Goal: Task Accomplishment & Management: Use online tool/utility

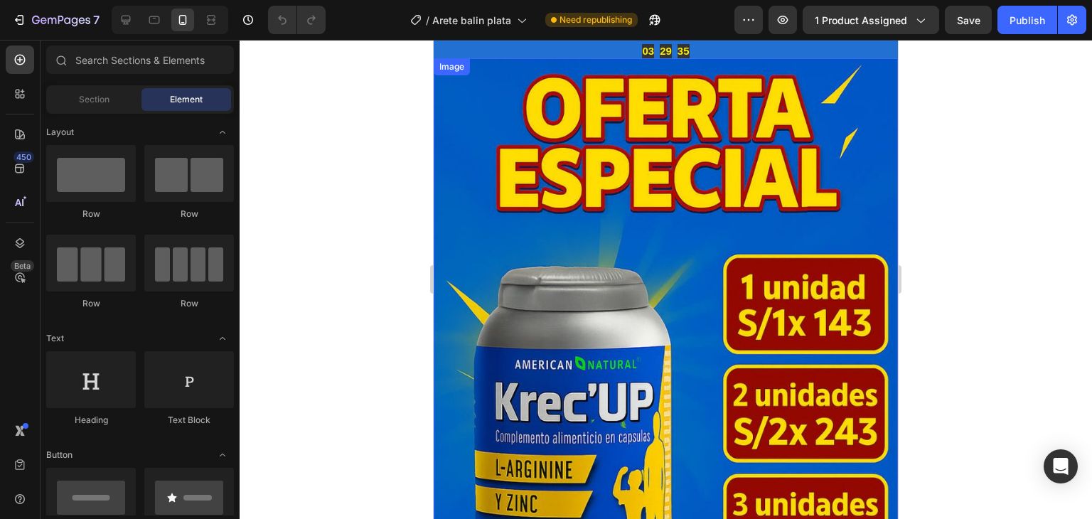
scroll to position [71, 0]
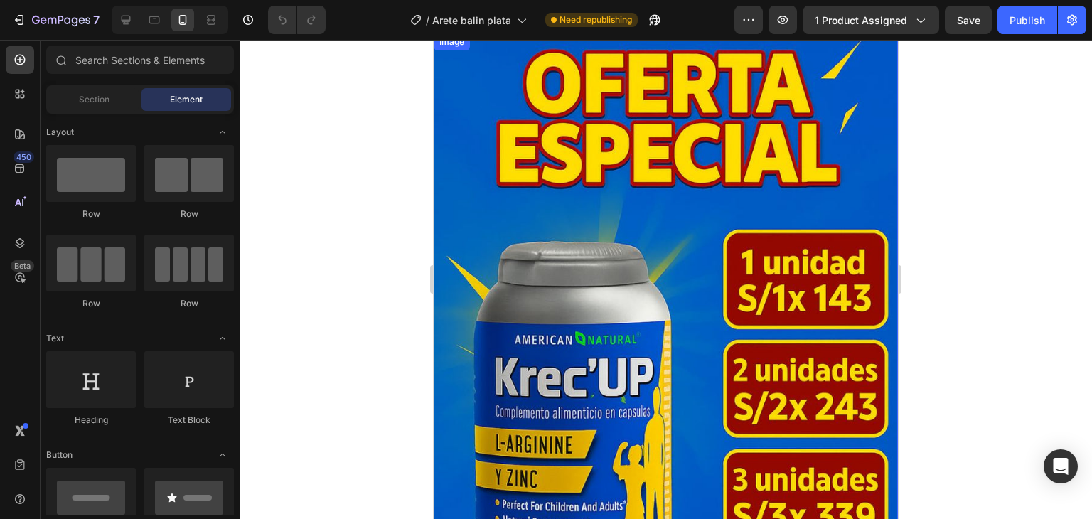
click at [587, 134] on img at bounding box center [666, 381] width 464 height 697
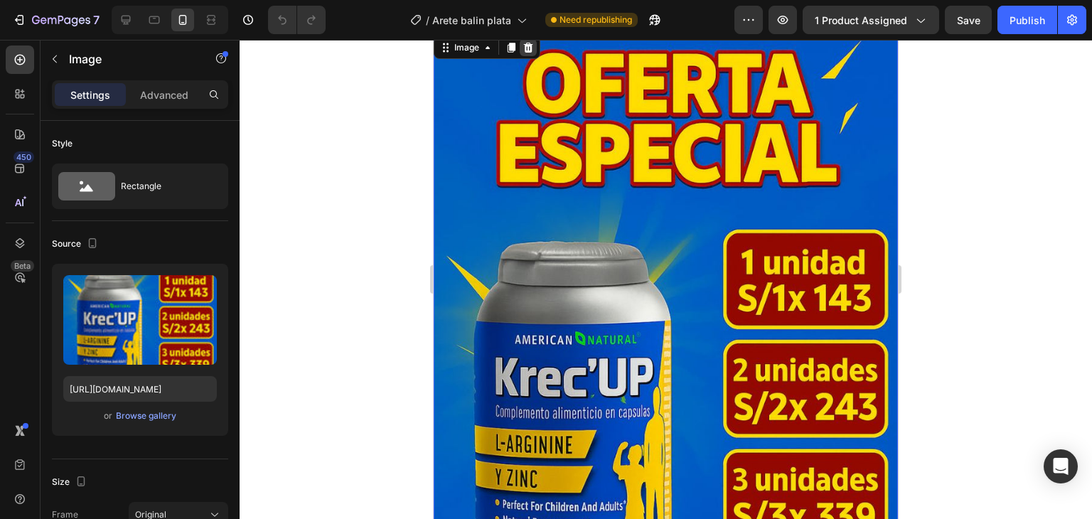
click at [525, 45] on icon at bounding box center [528, 47] width 9 height 10
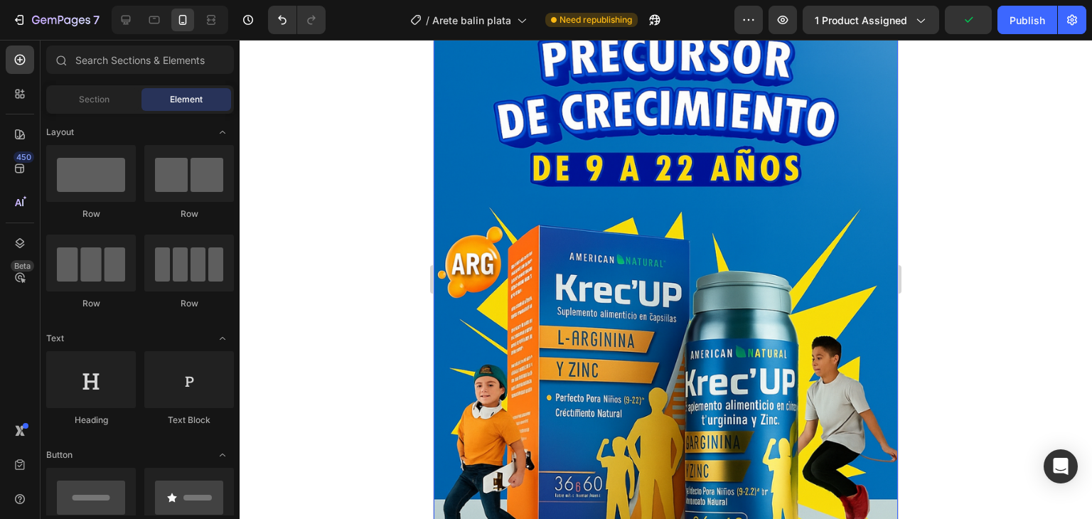
scroll to position [0, 0]
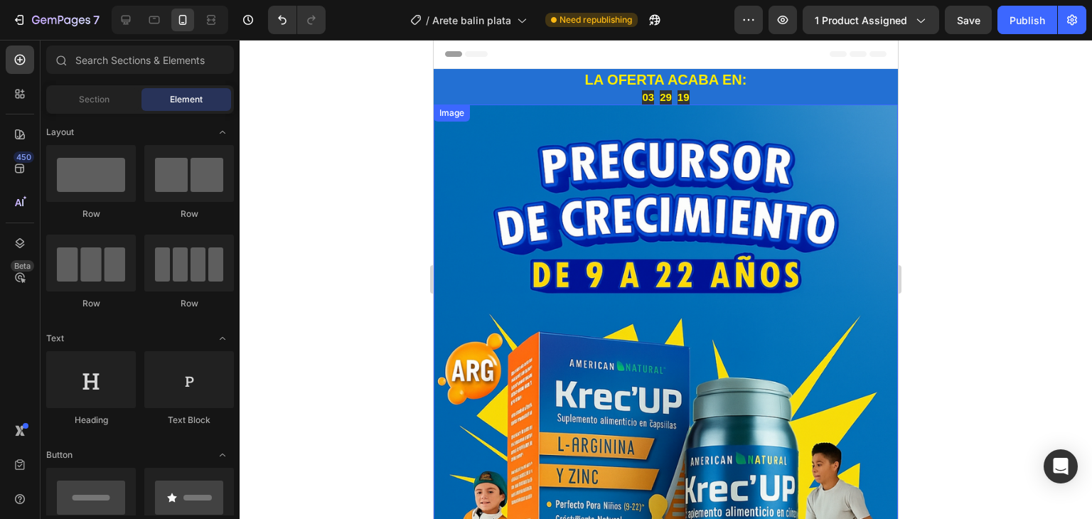
click at [627, 141] on img at bounding box center [666, 452] width 464 height 697
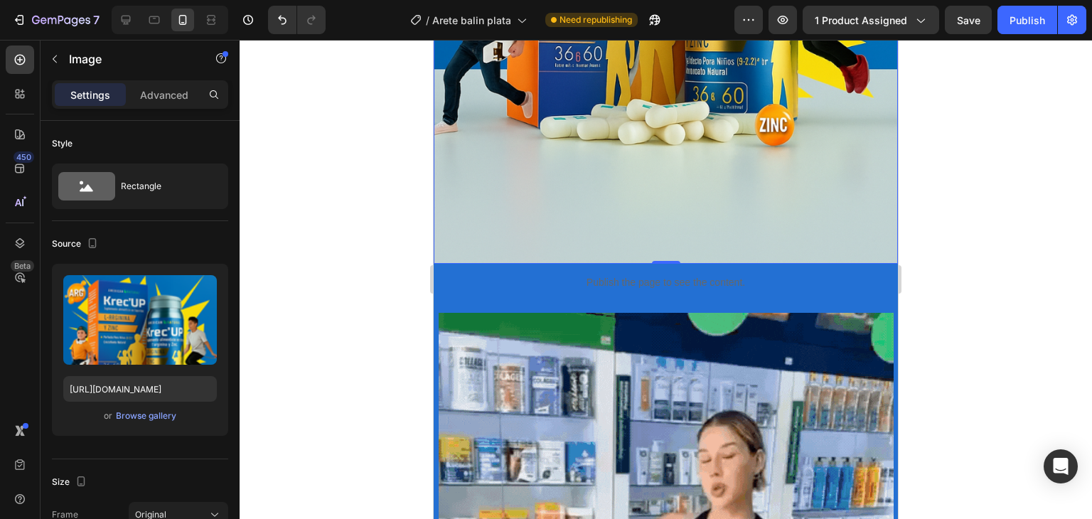
scroll to position [569, 0]
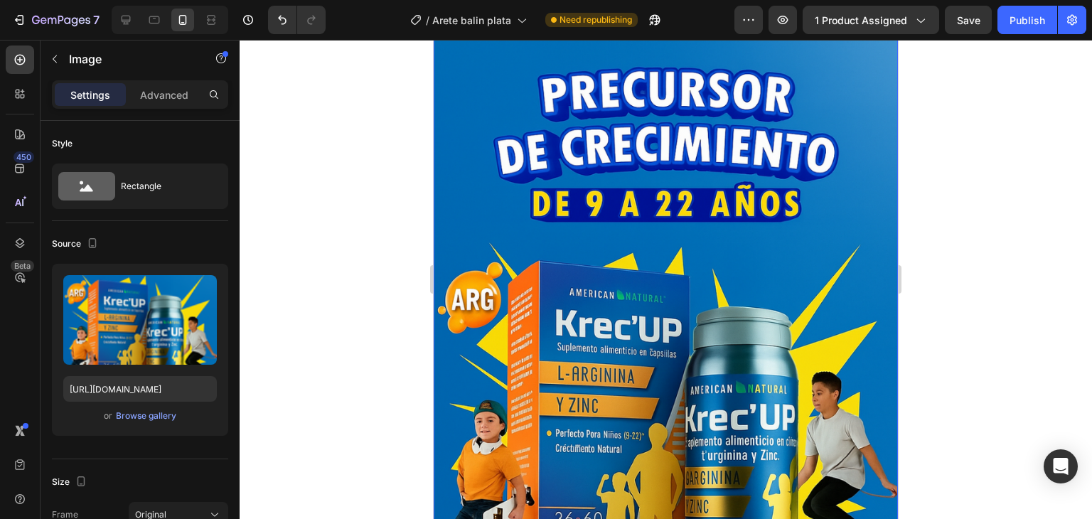
scroll to position [0, 0]
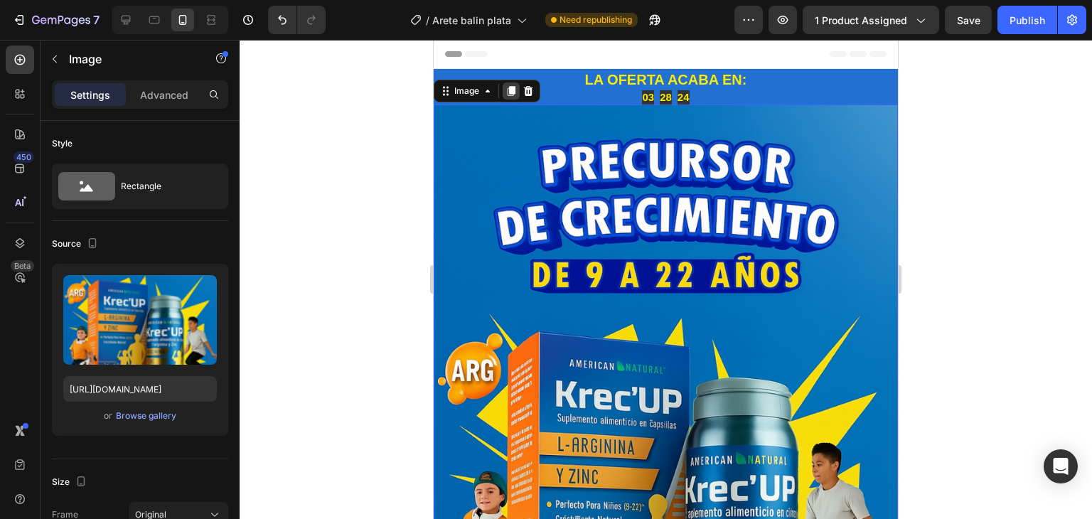
click at [512, 89] on icon at bounding box center [511, 91] width 8 height 10
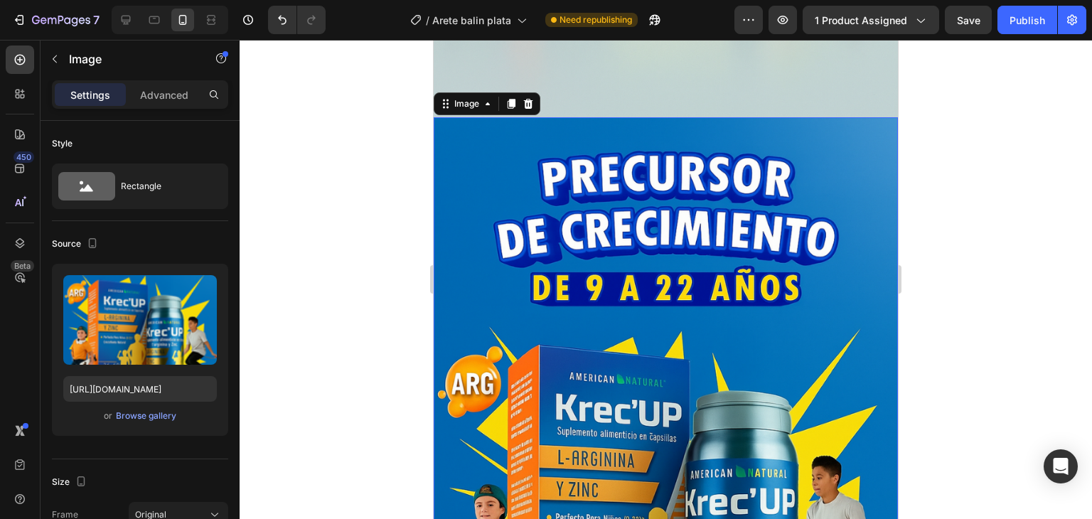
scroll to position [836, 0]
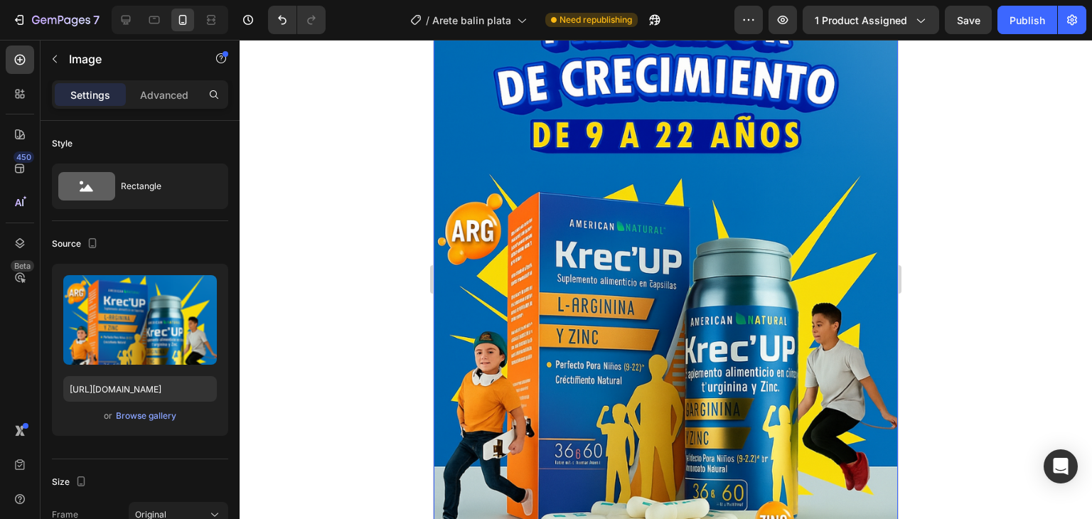
click at [529, 206] on img at bounding box center [666, 312] width 464 height 697
click at [150, 22] on icon at bounding box center [154, 20] width 14 height 14
type input "https://cdn.shopify.com/s/files/1/0624/6652/3230/files/Mejora_tu_estilo_de_vida…"
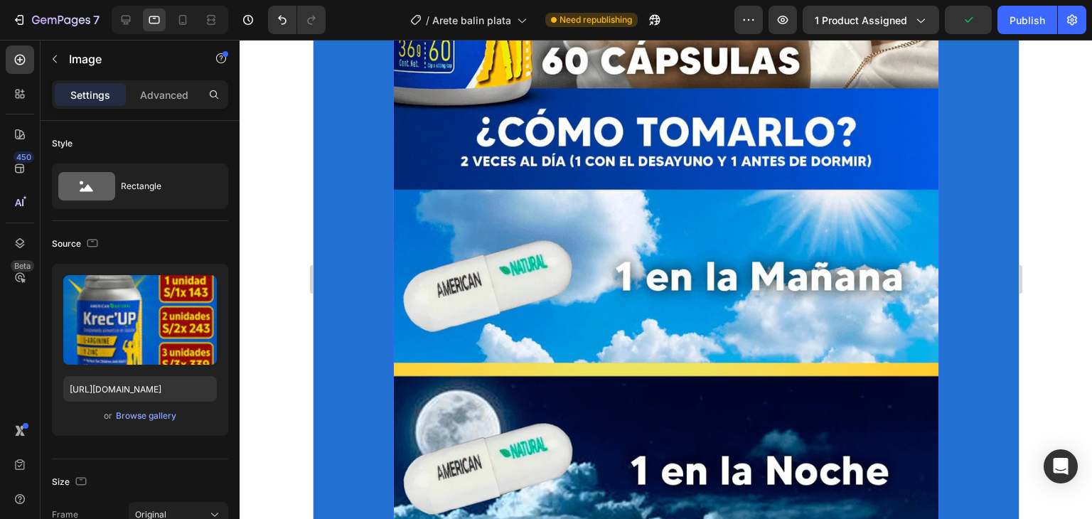
scroll to position [2901, 0]
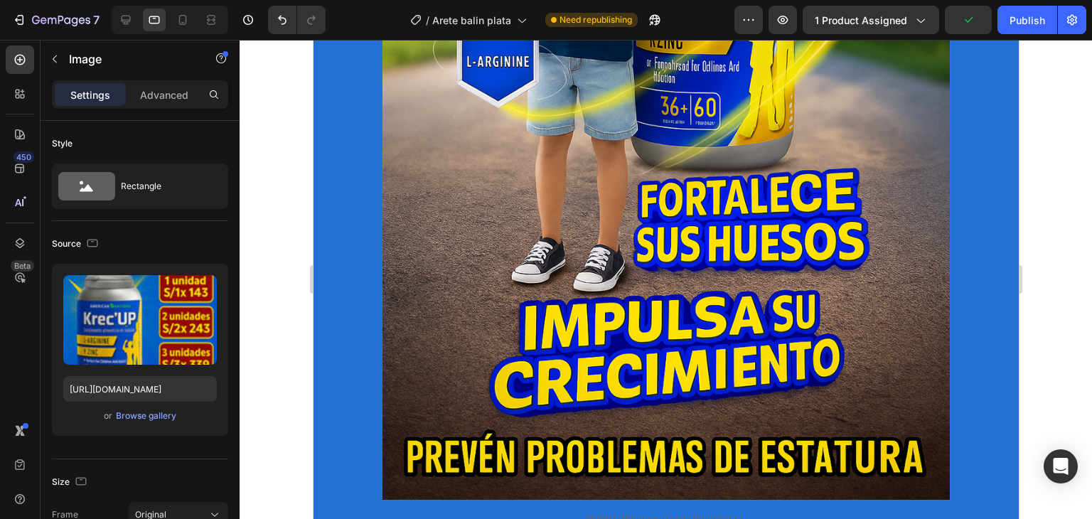
click at [565, 256] on img at bounding box center [665, 73] width 569 height 853
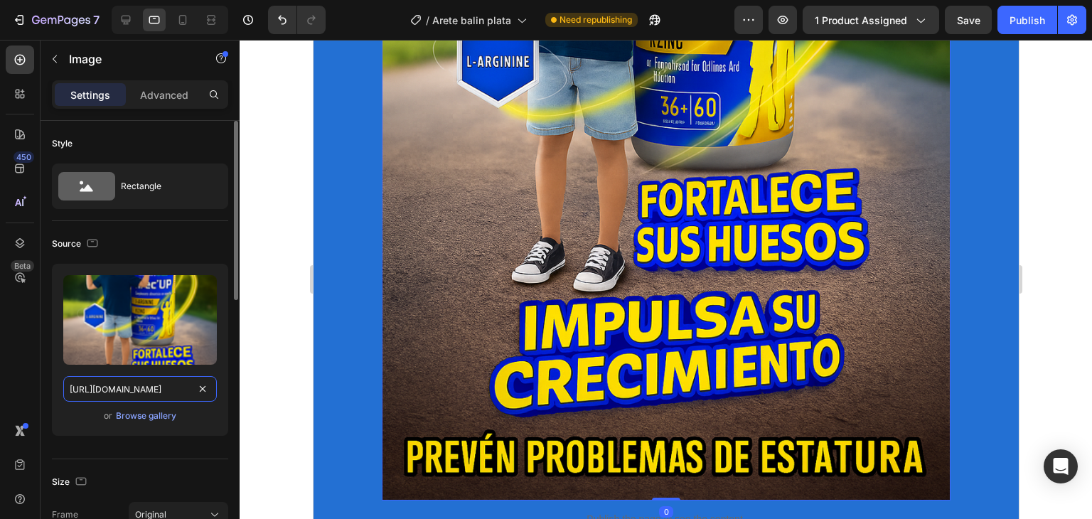
click at [177, 393] on input "https://cdn.shopify.com/s/files/1/0624/6652/3230/files/1_1.png?v=1755709585" at bounding box center [140, 389] width 154 height 26
click at [189, 26] on icon at bounding box center [183, 20] width 14 height 14
type input "https://cdn.shopify.com/s/files/1/0624/6652/3230/files/Mejora_tu_estilo_de_vida…"
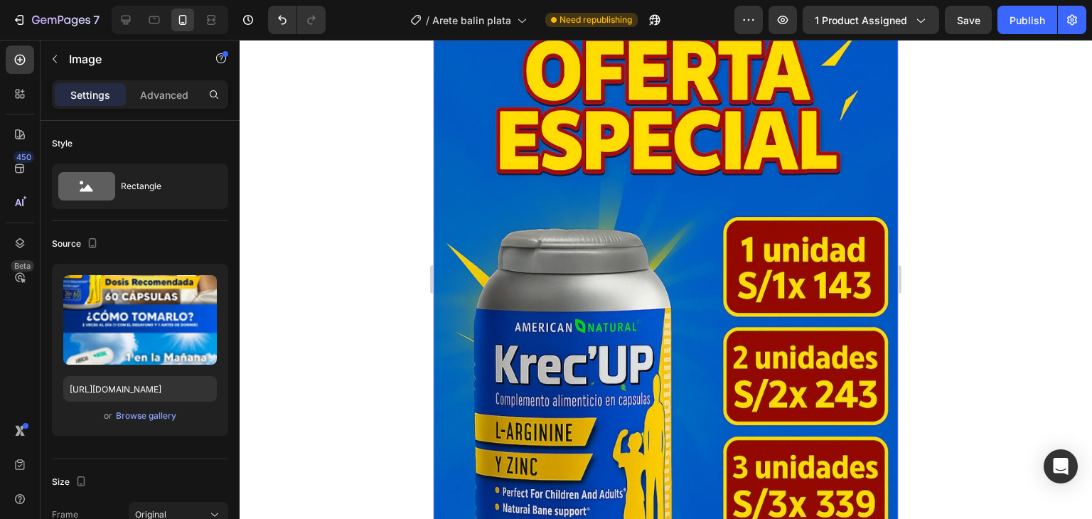
scroll to position [853, 0]
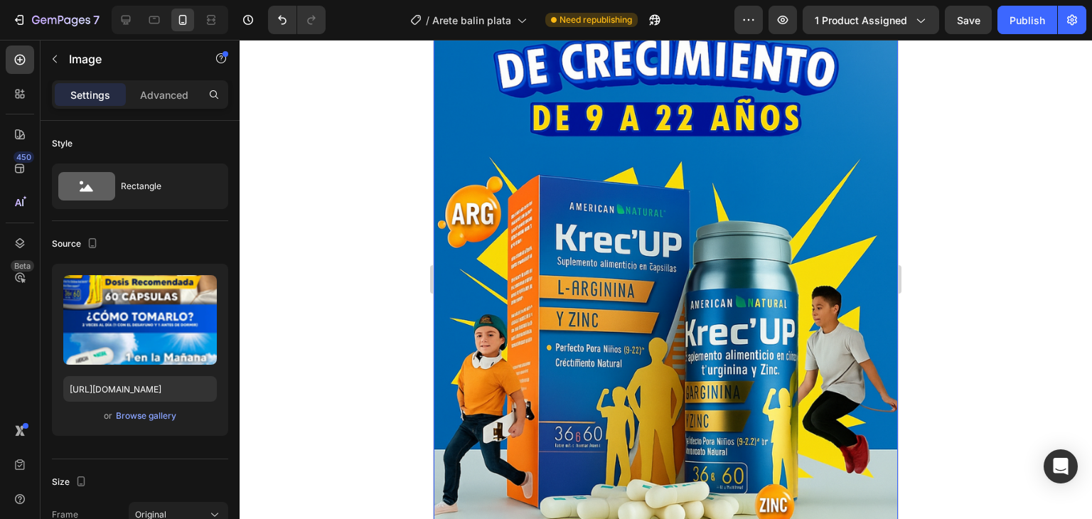
click at [588, 177] on img at bounding box center [666, 295] width 464 height 697
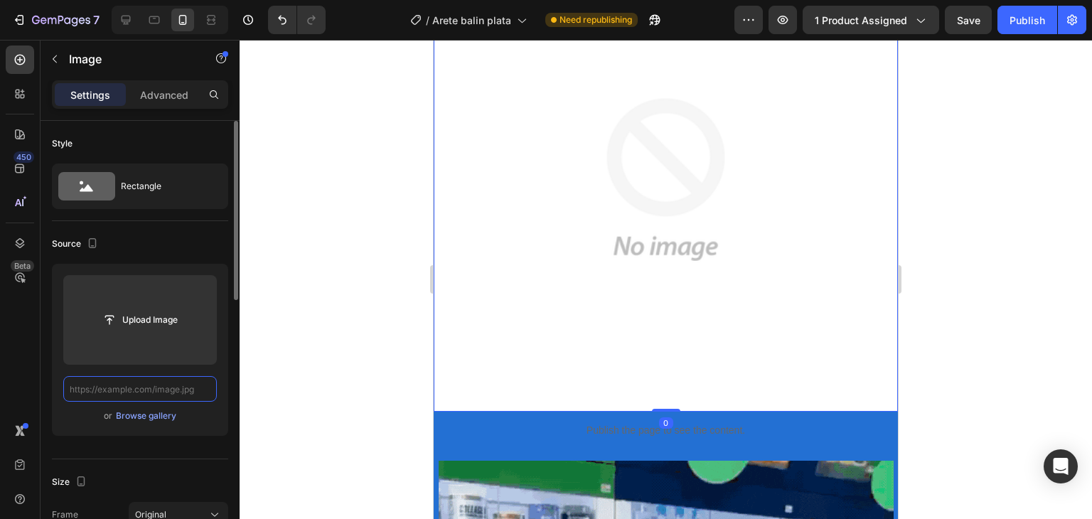
scroll to position [0, 0]
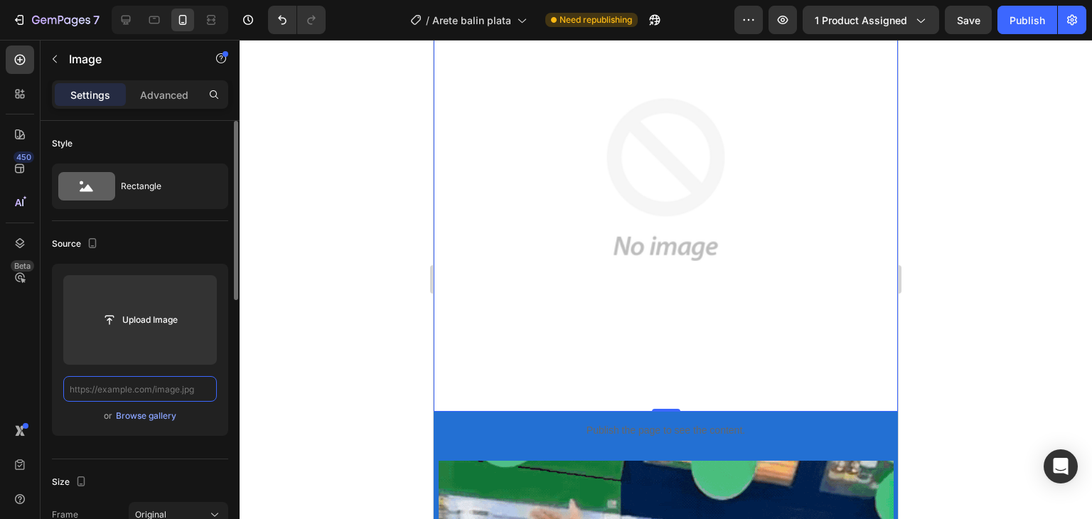
click at [188, 390] on input "text" at bounding box center [140, 389] width 154 height 26
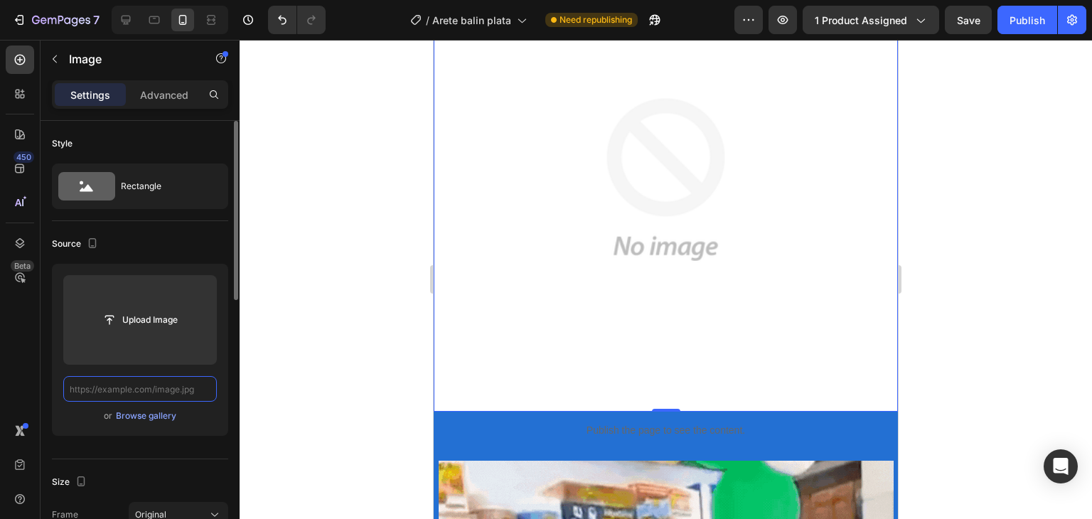
paste input "https://cdn.shopify.com/s/files/1/0624/6652/3230/files/1_1.png?v=1755709585"
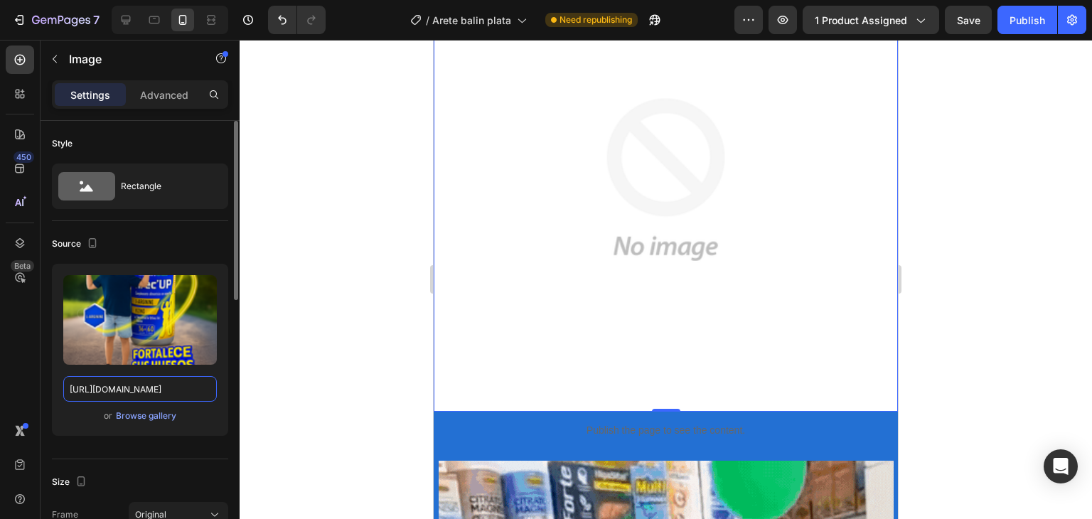
scroll to position [0, 198]
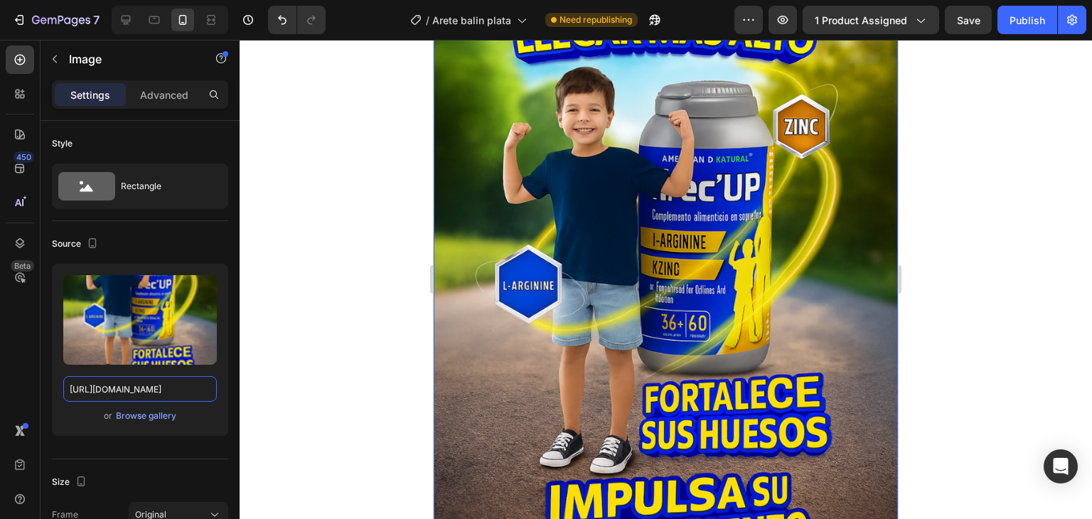
type input "https://cdn.shopify.com/s/files/1/0624/6652/3230/files/1_1.png?v=1755709585"
click at [308, 284] on div at bounding box center [666, 279] width 852 height 479
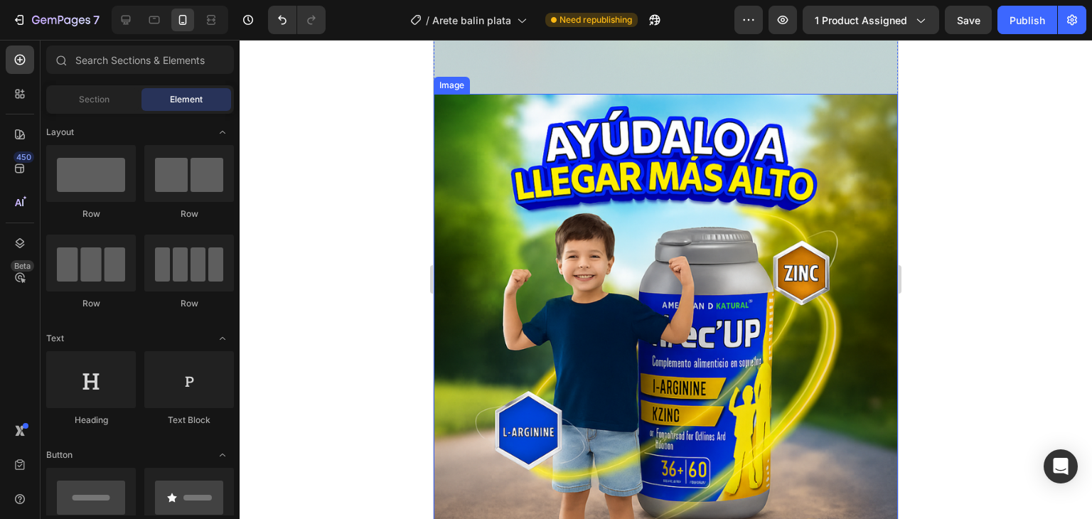
scroll to position [782, 0]
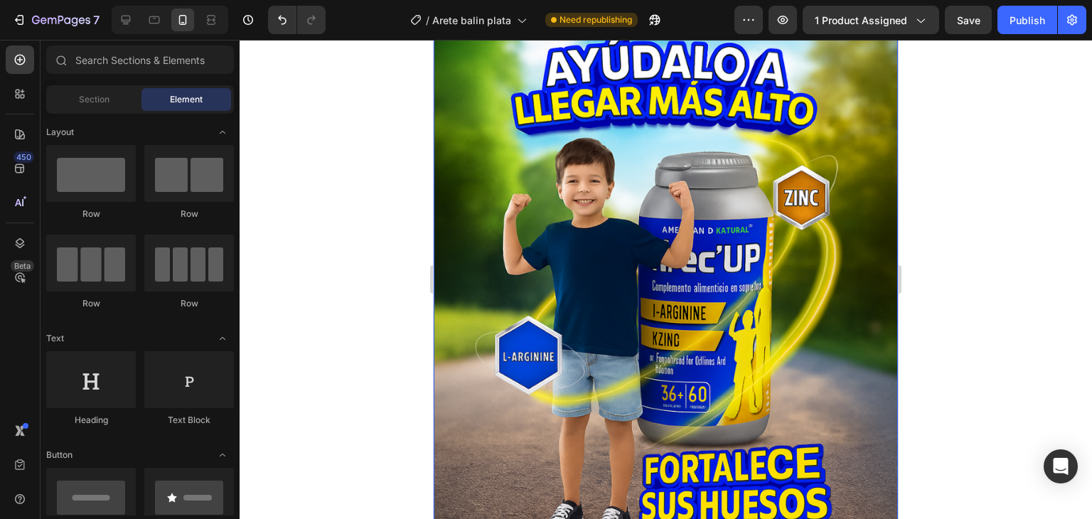
click at [463, 259] on img at bounding box center [666, 366] width 464 height 697
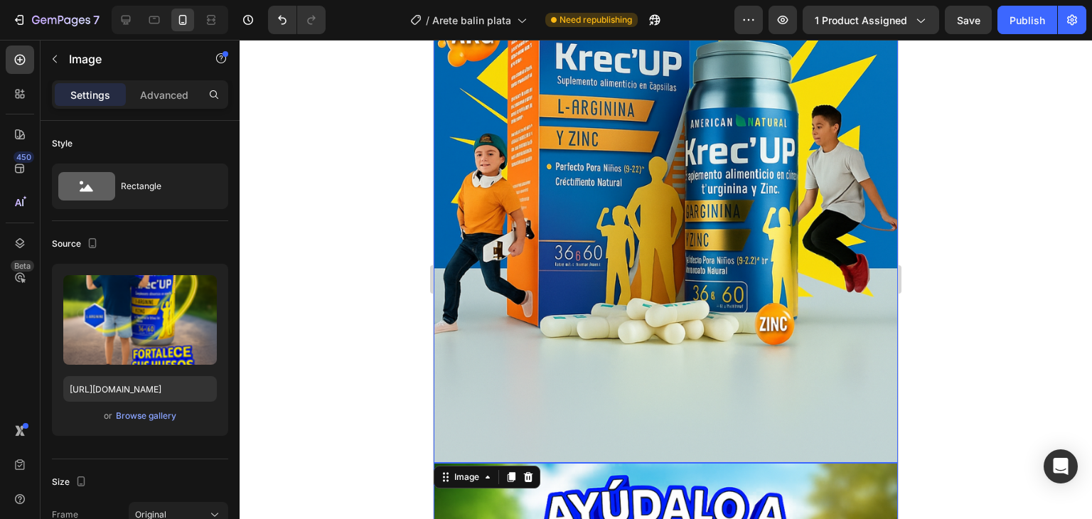
scroll to position [284, 0]
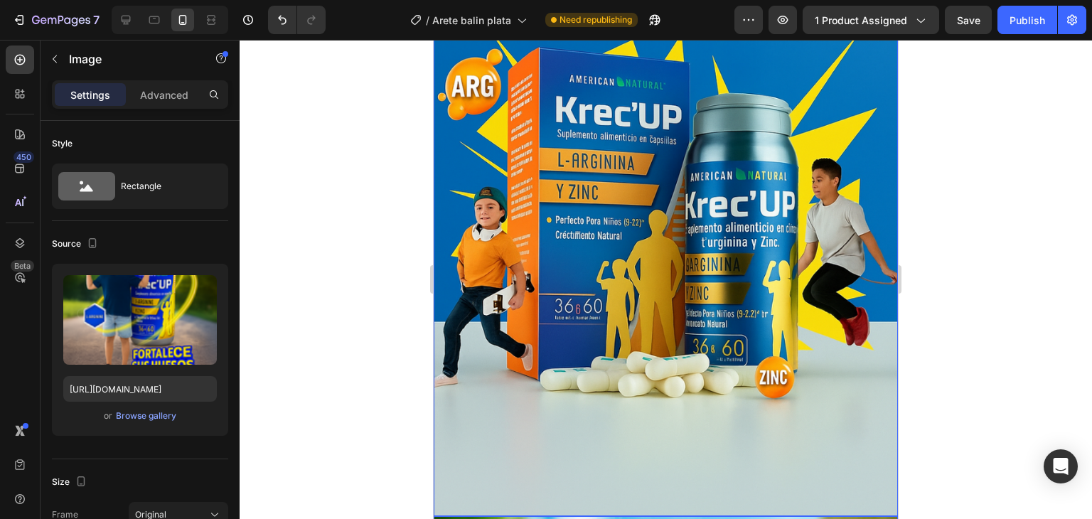
click at [491, 366] on img at bounding box center [666, 168] width 464 height 697
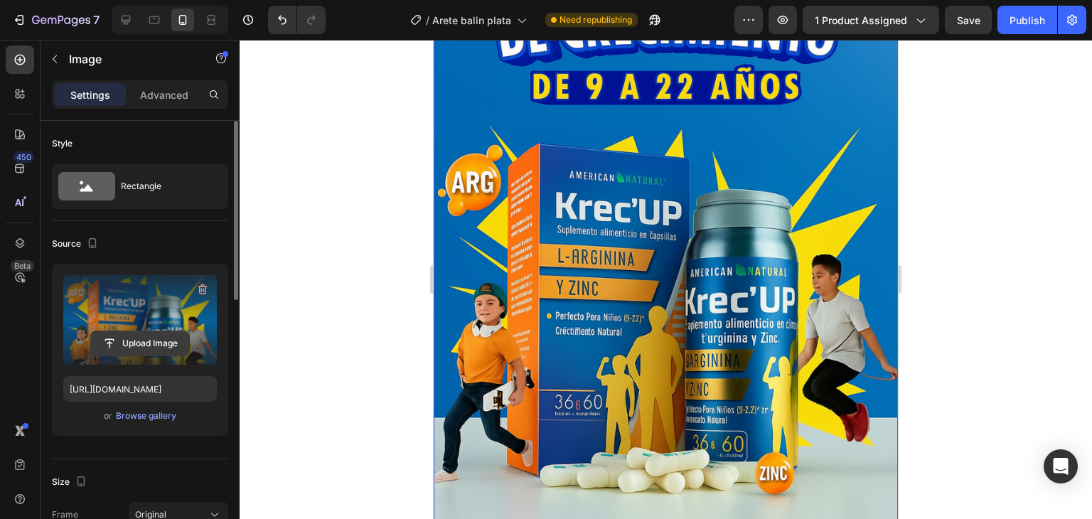
scroll to position [213, 0]
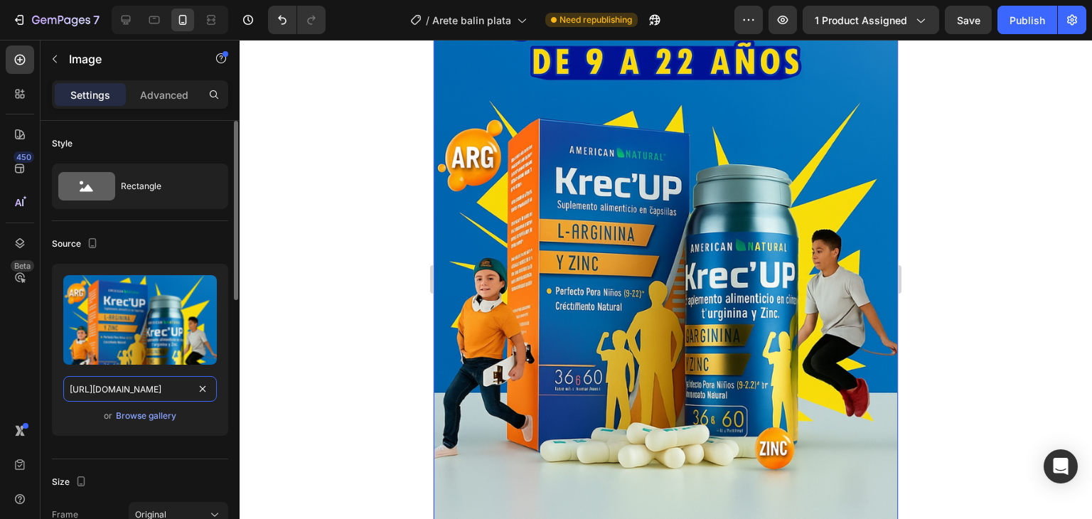
click at [179, 388] on input "https://cdn.shopify.com/s/files/1/0624/6652/3230/files/4_1.png?v=1755709654" at bounding box center [140, 389] width 154 height 26
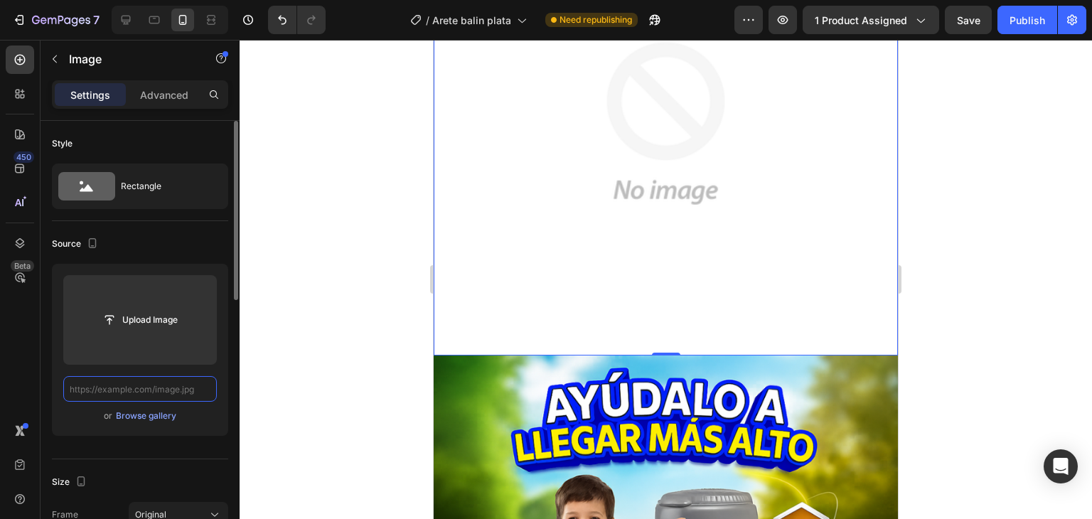
click at [188, 387] on input "text" at bounding box center [140, 389] width 154 height 26
paste input "https://cdn.shopify.com/s/files/1/0624/6652/3230/files/Texto_del_parrafo_3.png?…"
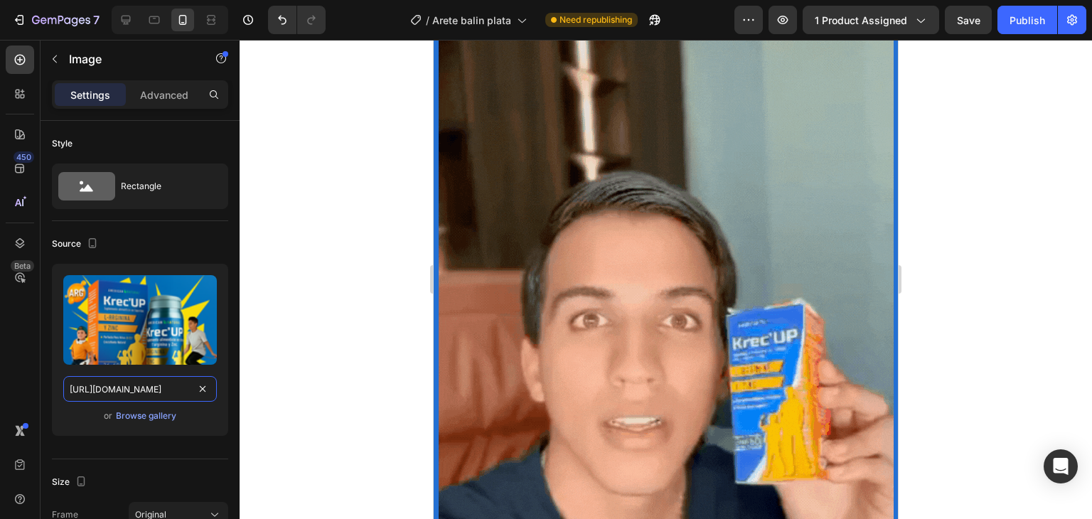
scroll to position [3483, 0]
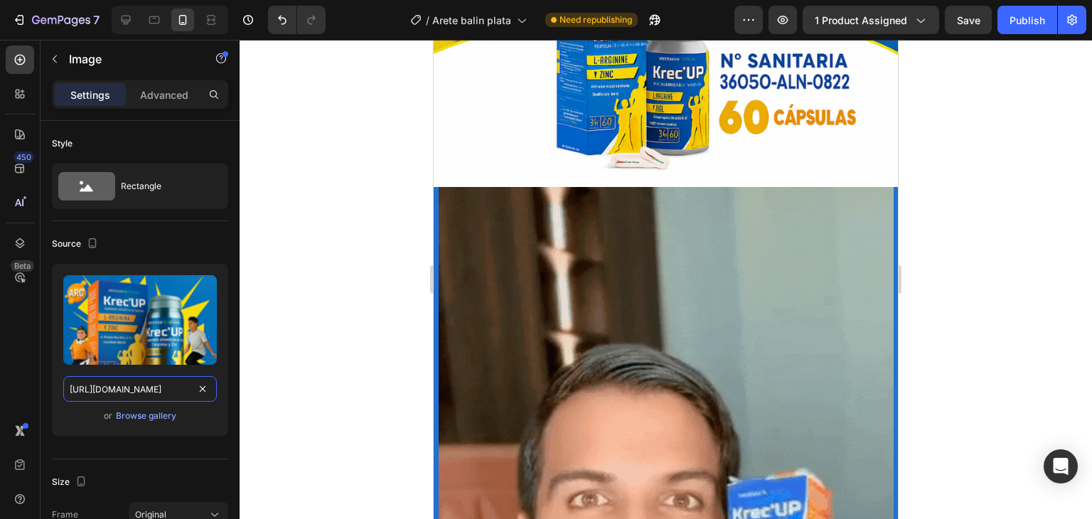
type input "https://cdn.shopify.com/s/files/1/0624/6652/3230/files/Texto_del_parrafo_3.png?…"
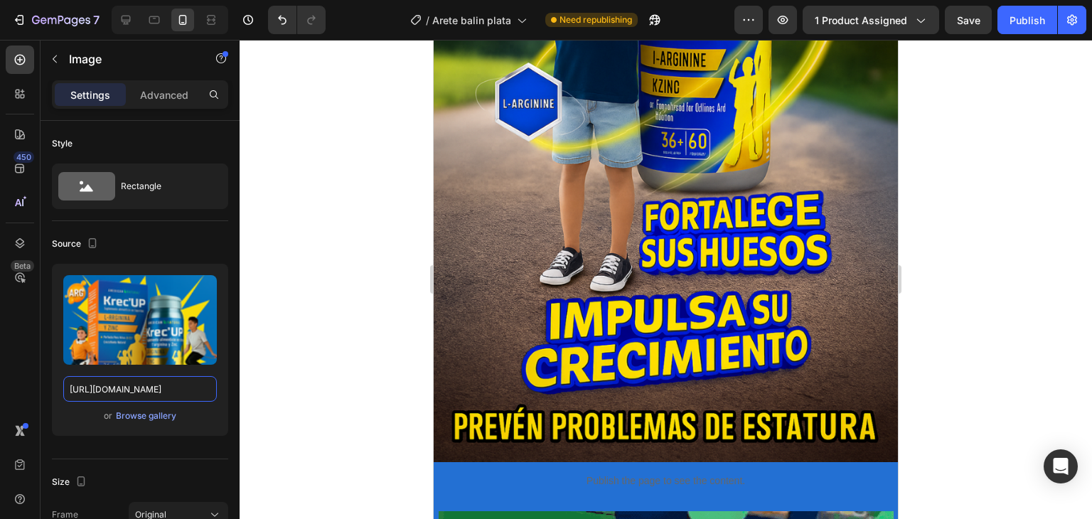
scroll to position [1066, 0]
